Goal: Information Seeking & Learning: Find specific fact

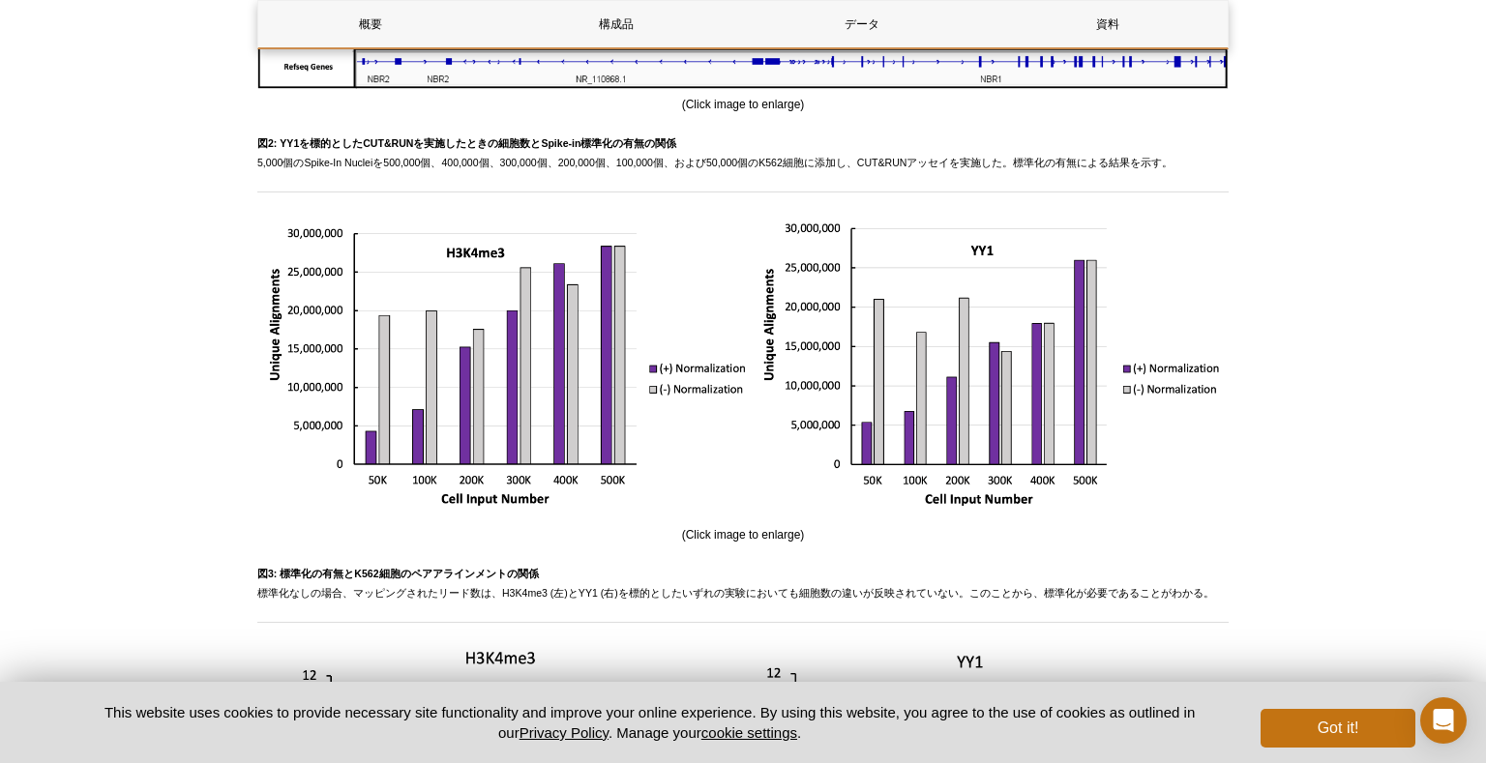
scroll to position [3174, 0]
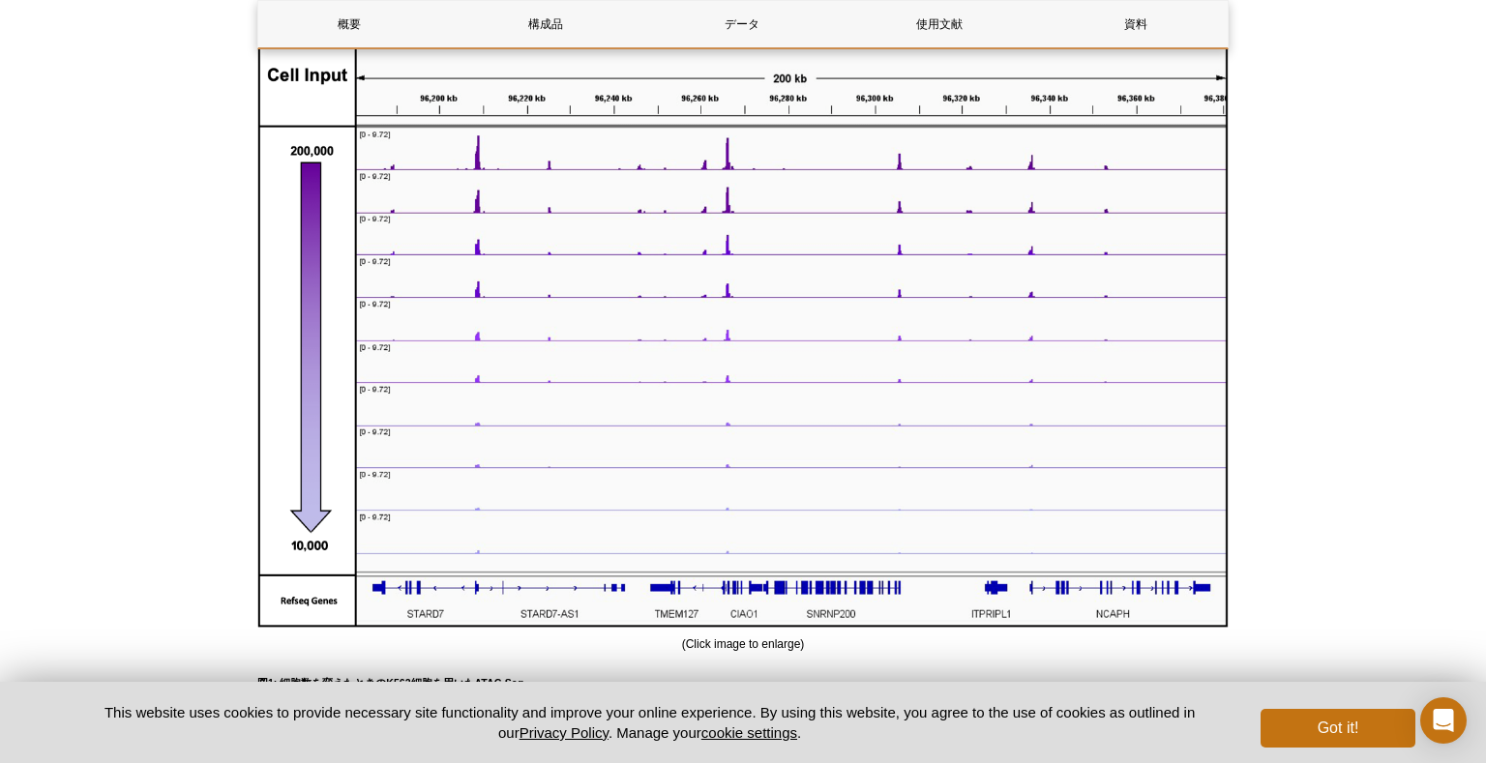
scroll to position [1115, 0]
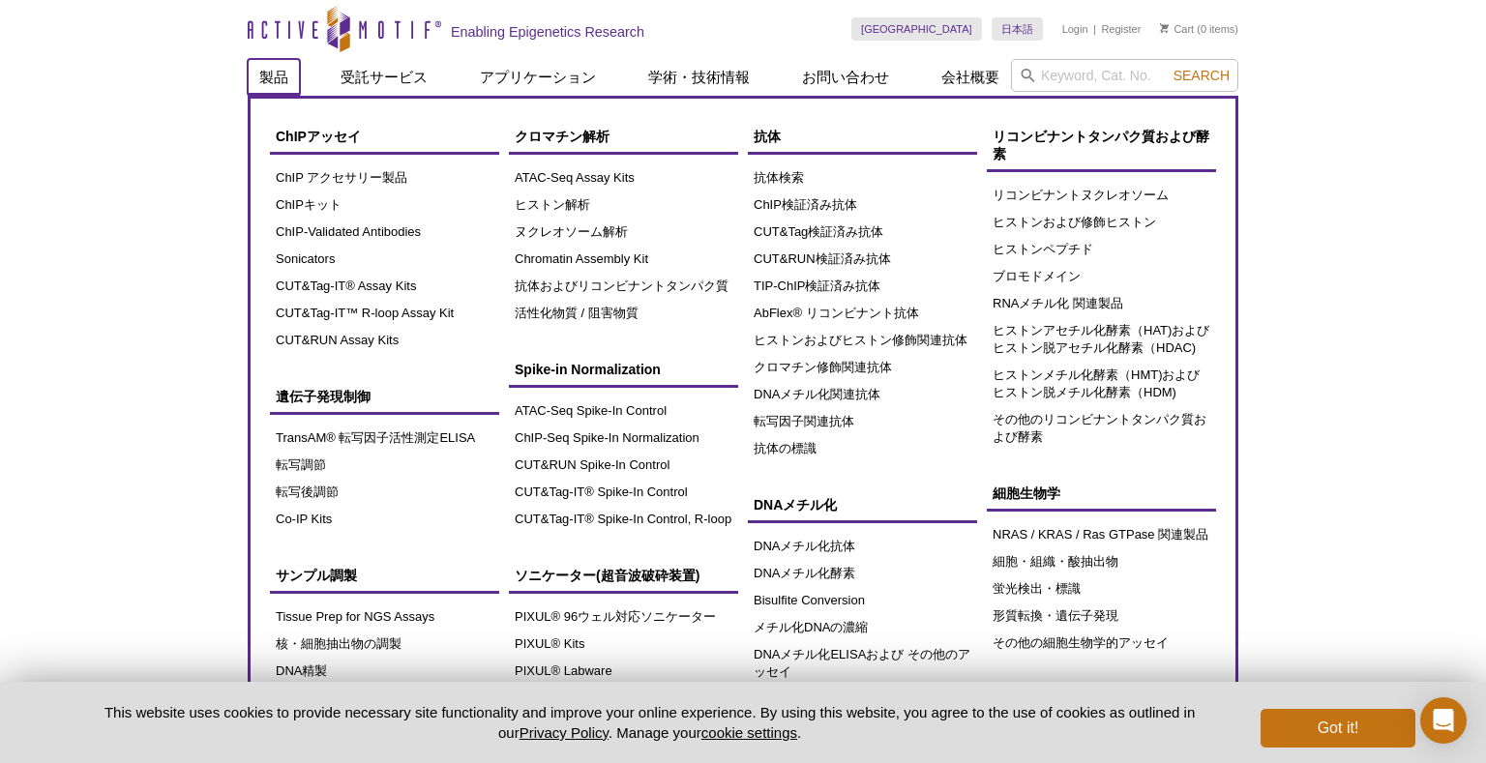
click at [273, 78] on link "製品" at bounding box center [274, 77] width 52 height 37
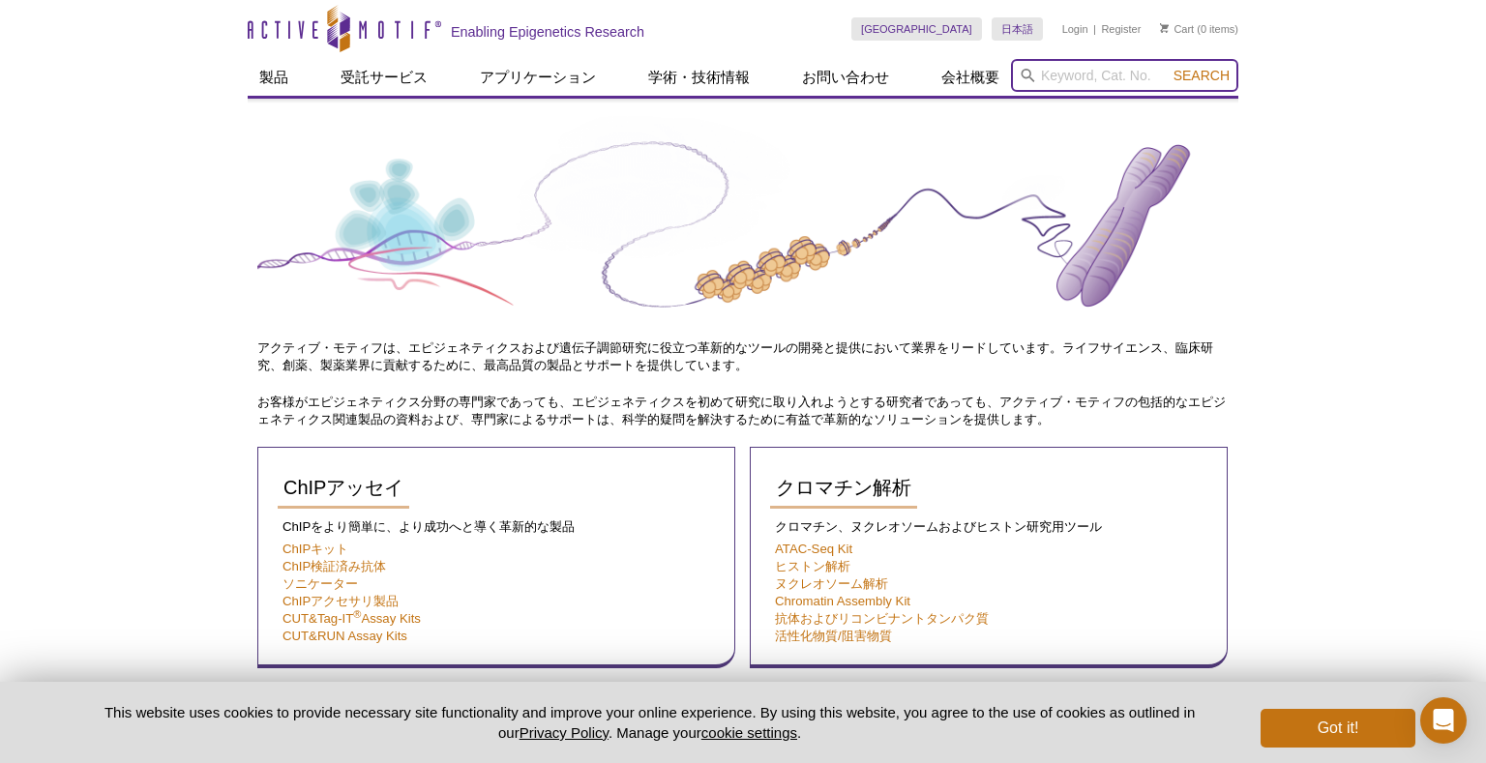
click at [1112, 76] on input "search" at bounding box center [1124, 75] width 227 height 33
type input "39939"
click at [1168, 67] on button "Search" at bounding box center [1202, 75] width 68 height 17
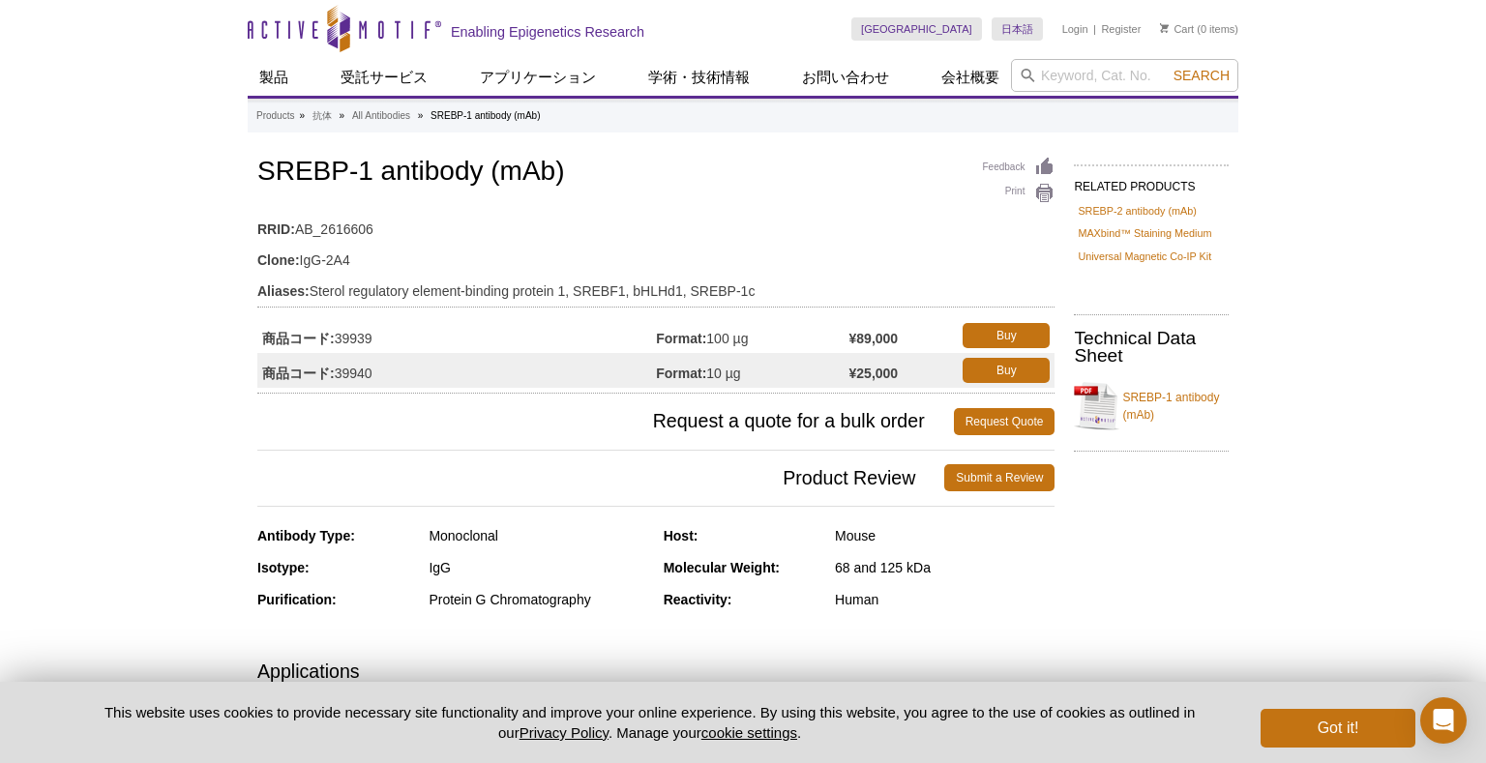
click at [561, 341] on td "商品コード: 39939" at bounding box center [456, 335] width 399 height 35
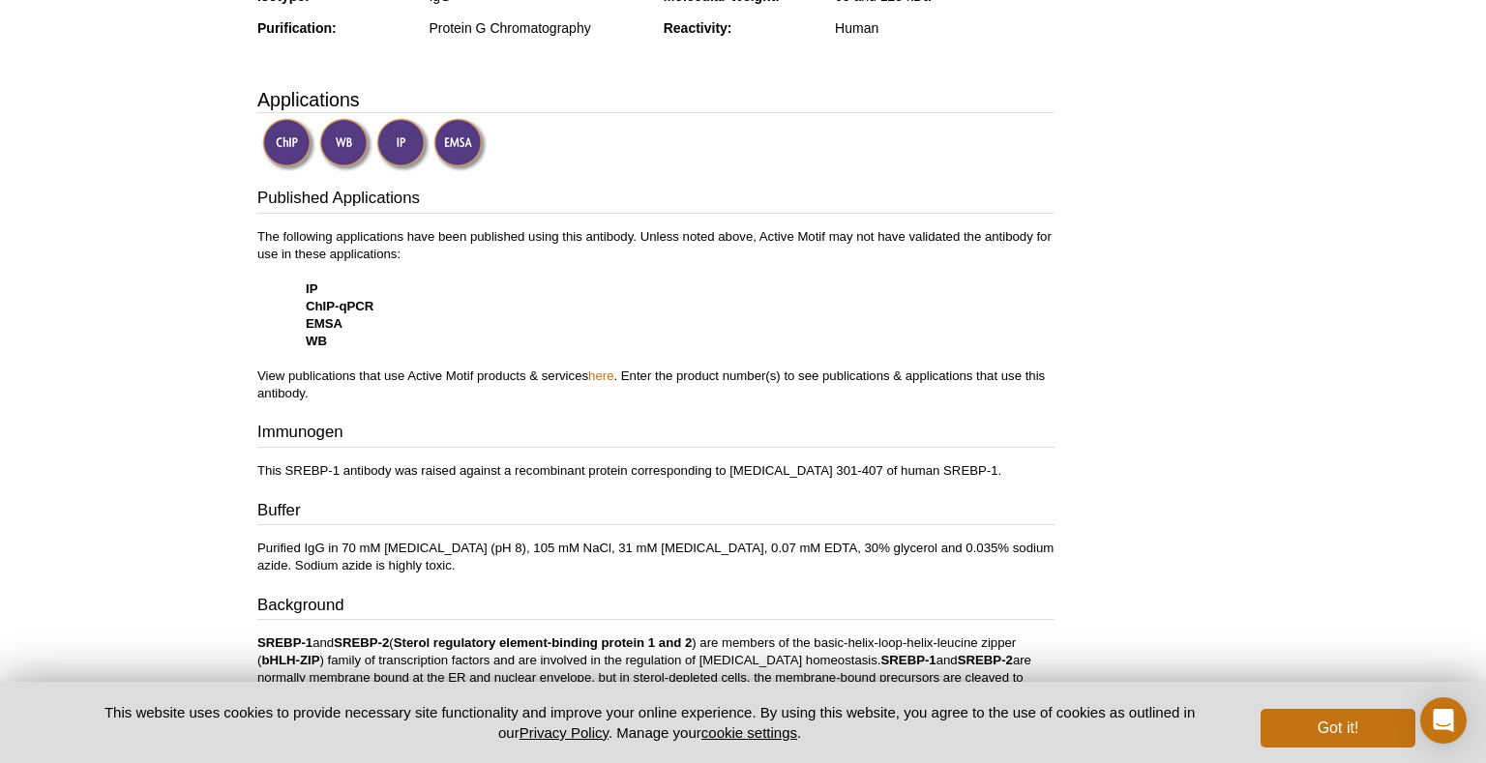
scroll to position [915, 0]
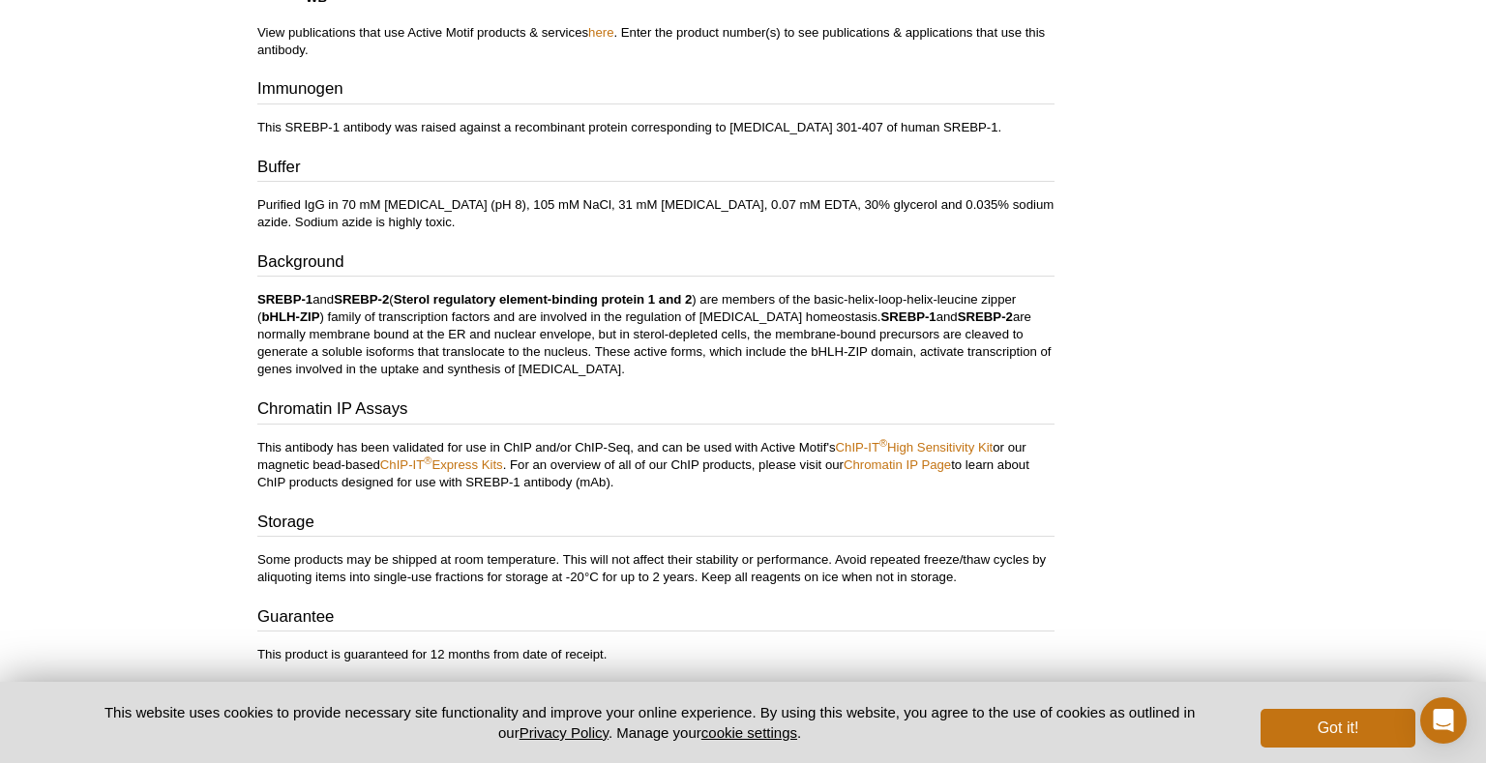
click at [1177, 517] on div "RELATED PRODUCTS SREBP-2 antibody (mAb) MAXbind™ Staining Medium Universal Magn…" at bounding box center [1146, 33] width 184 height 1591
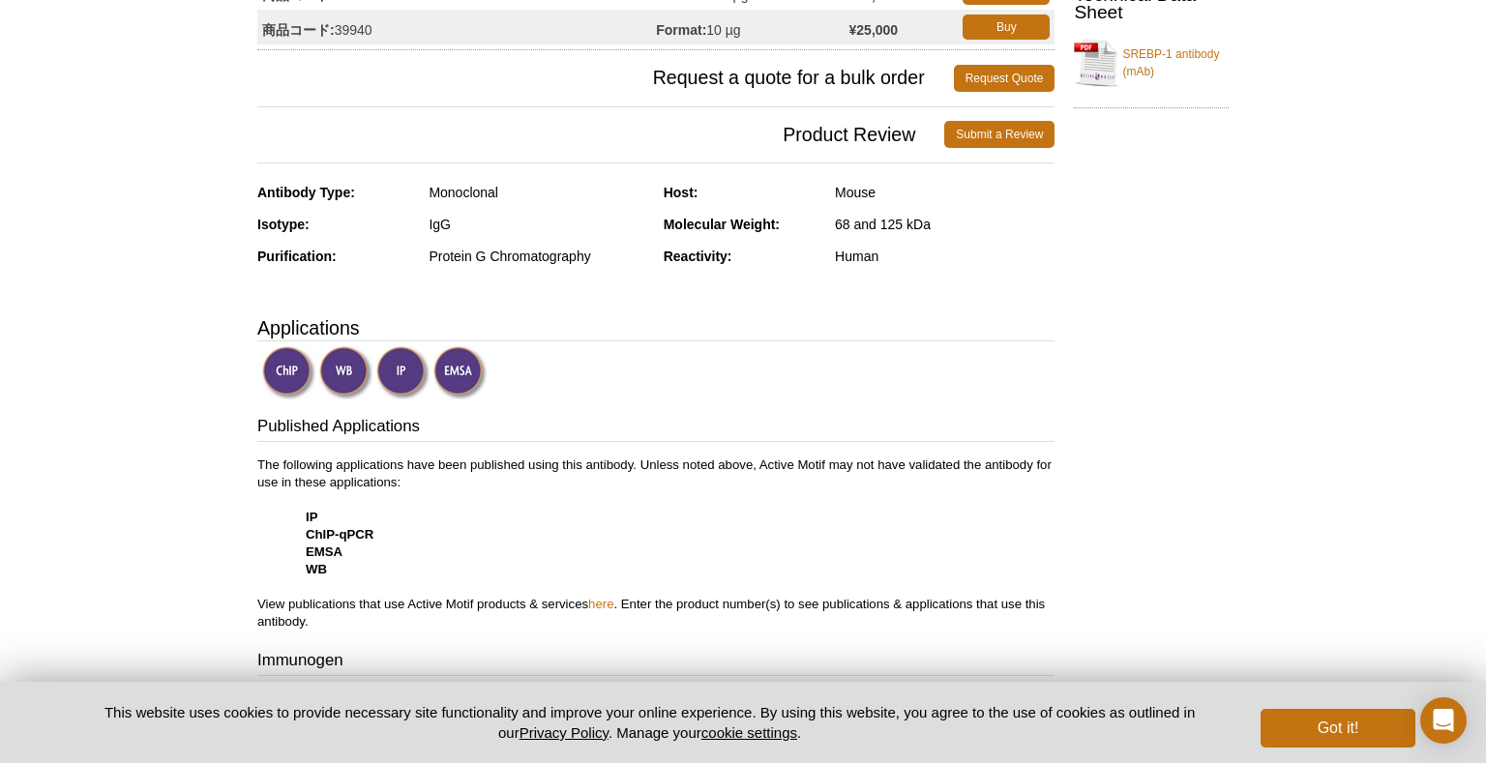
scroll to position [0, 0]
